Goal: Communication & Community: Answer question/provide support

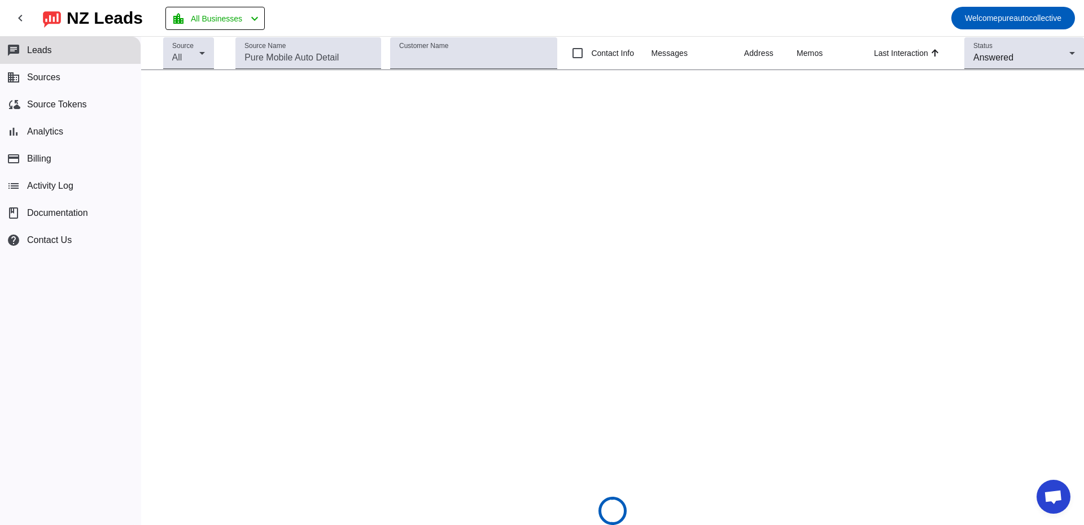
scroll to position [2005, 0]
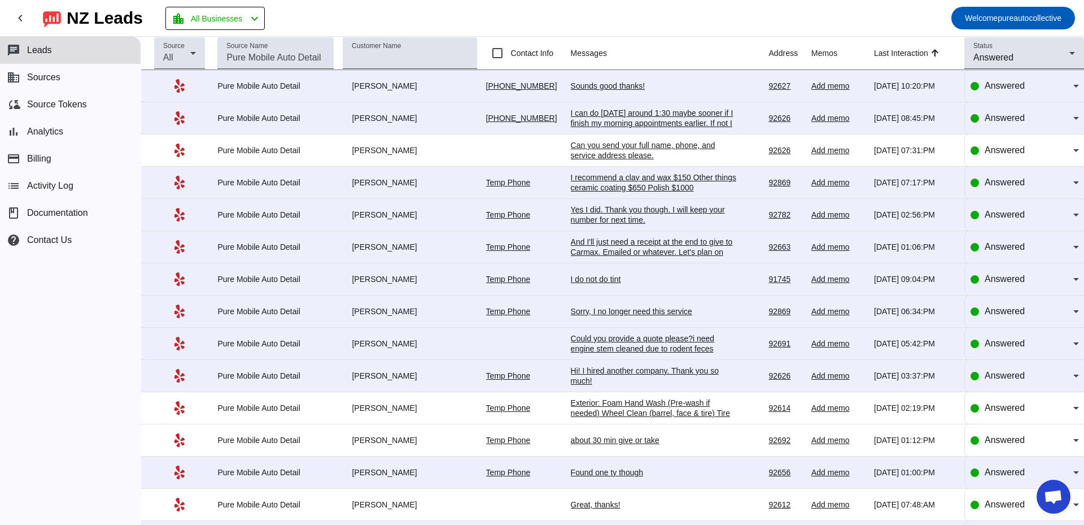
click at [669, 125] on div "I can do [DATE] around 1:30 maybe sooner if I finish my morning appointments ea…" at bounding box center [655, 123] width 169 height 30
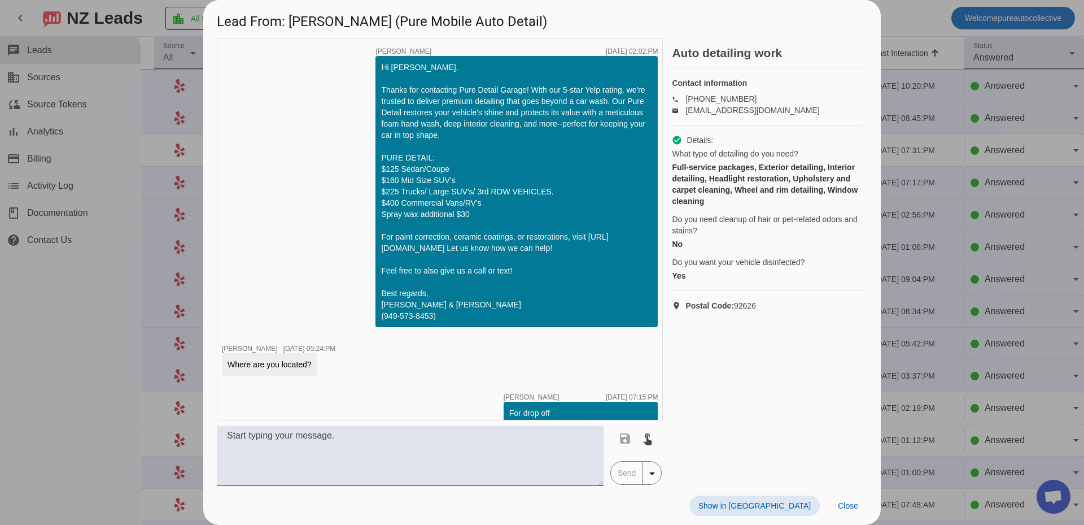
scroll to position [190, 0]
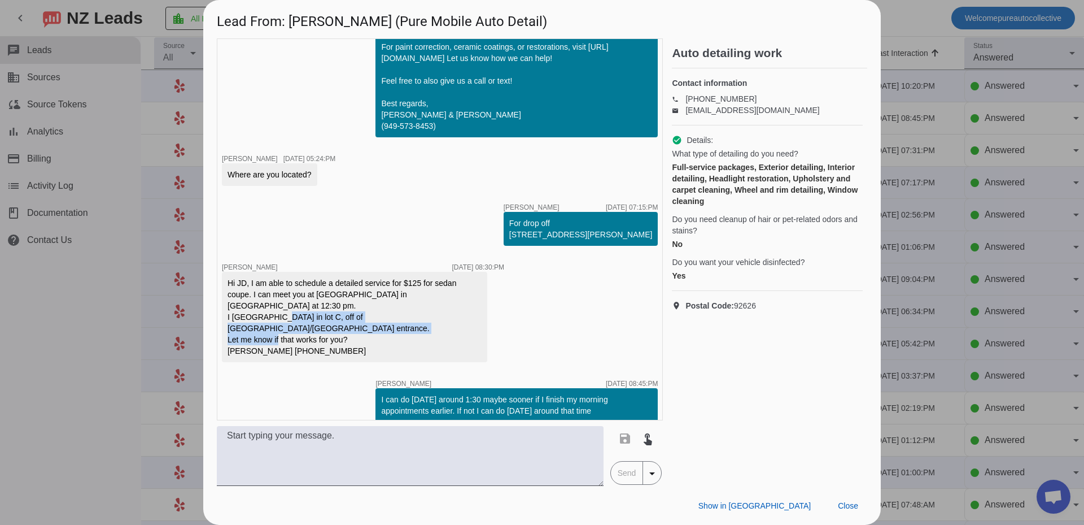
drag, startPoint x: 266, startPoint y: 314, endPoint x: 451, endPoint y: 335, distance: 186.4
click at [451, 335] on div "Hi JD, I am able to schedule a detailed service for $125 for sedan coupe. I can…" at bounding box center [355, 316] width 254 height 79
click at [408, 332] on div "Hi JD, I am able to schedule a detailed service for $125 for sedan coupe. I can…" at bounding box center [355, 316] width 254 height 79
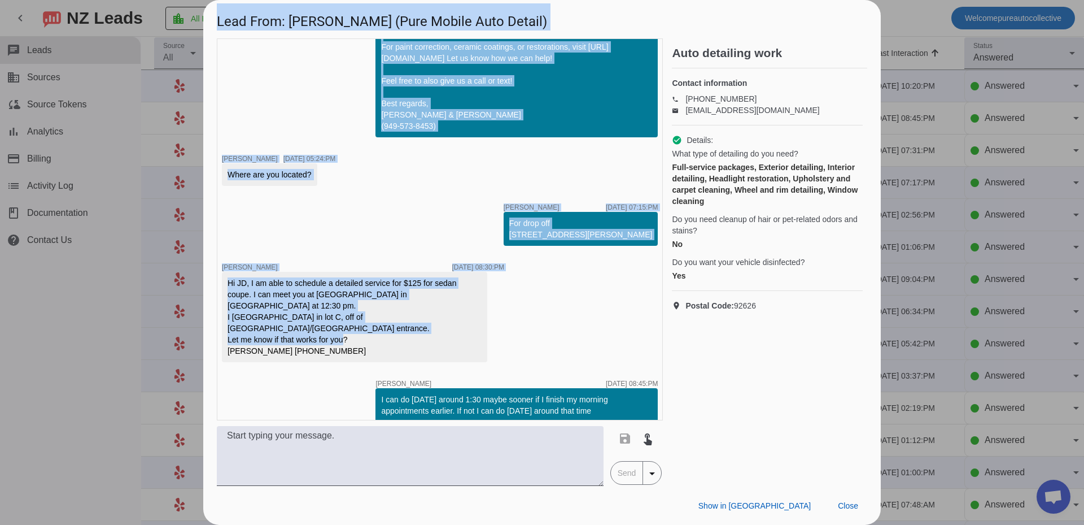
drag, startPoint x: 292, startPoint y: 326, endPoint x: 182, endPoint y: 253, distance: 132.1
click at [182, 254] on div "Lead From: [PERSON_NAME] (Pure Mobile Auto Detail) timer close [PERSON_NAME] [D…" at bounding box center [542, 262] width 1084 height 525
click at [352, 258] on div "timer close [PERSON_NAME] [DATE] 02:02:PM Hi [PERSON_NAME], Thanks for contacti…" at bounding box center [440, 229] width 446 height 382
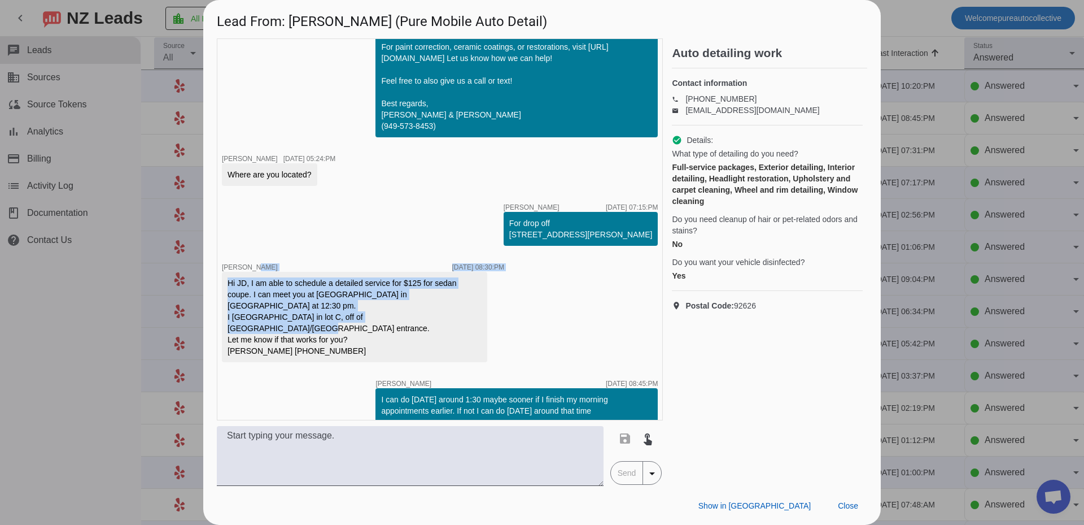
drag, startPoint x: 283, startPoint y: 247, endPoint x: 428, endPoint y: 326, distance: 165.6
click at [426, 326] on div "timer close [PERSON_NAME] [DATE] 02:02:PM Hi [PERSON_NAME], Thanks for contacti…" at bounding box center [440, 229] width 446 height 382
click at [430, 304] on div "Hi JD, I am able to schedule a detailed service for $125 for sedan coupe. I can…" at bounding box center [355, 316] width 254 height 79
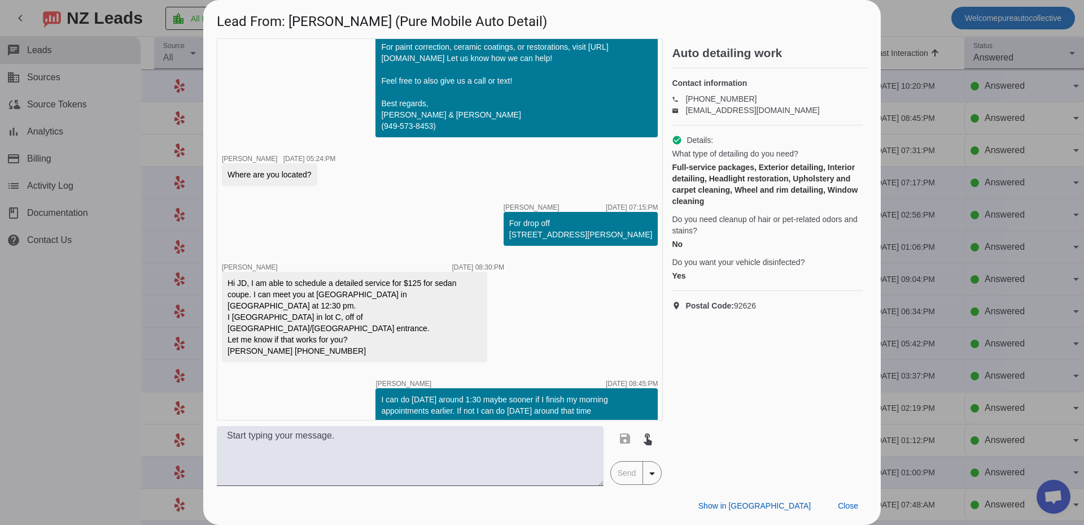
click at [154, 191] on div at bounding box center [542, 262] width 1084 height 525
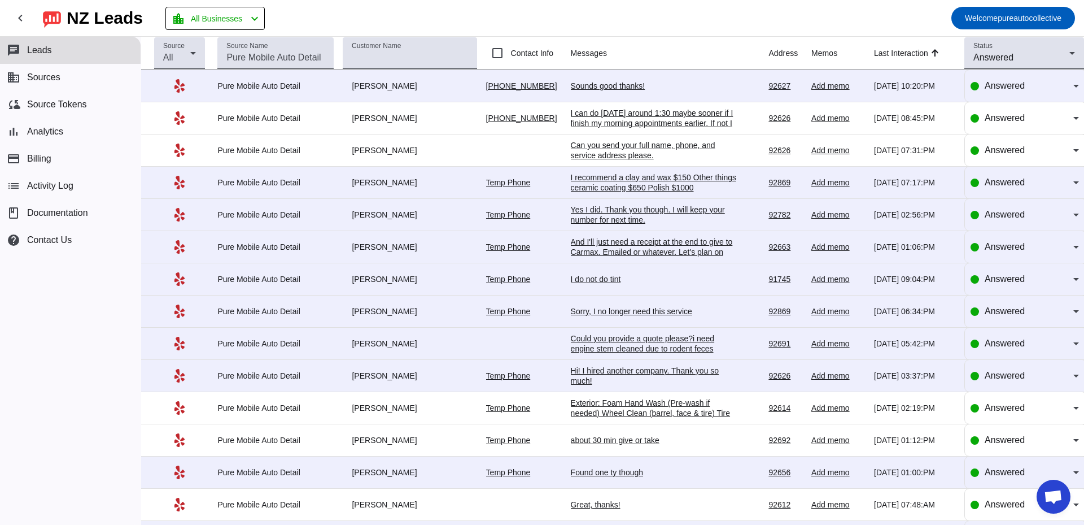
click at [601, 80] on td "Sounds good thanks! [DATE] 10:20:PM" at bounding box center [670, 86] width 198 height 32
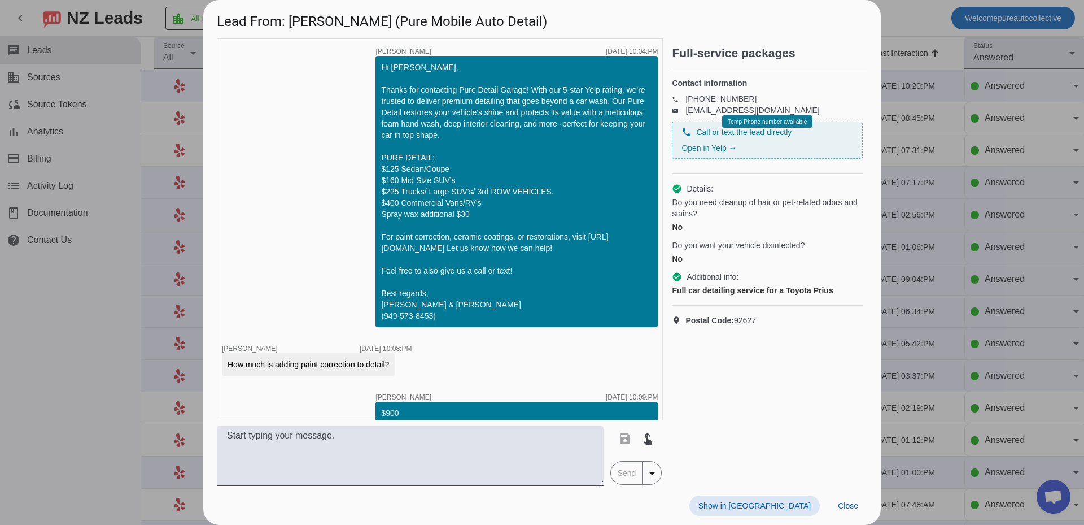
scroll to position [980, 0]
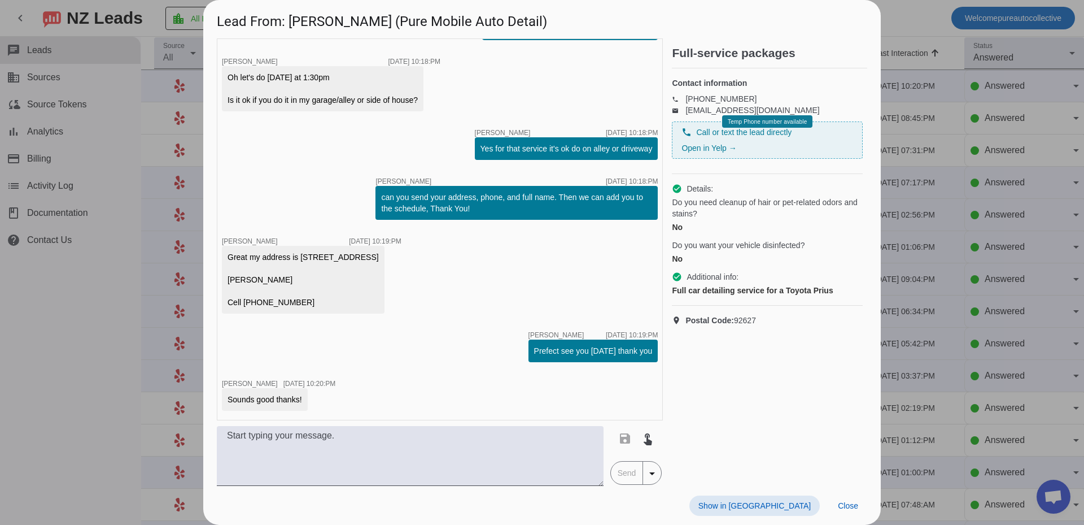
click at [156, 229] on div at bounding box center [542, 262] width 1084 height 525
